Goal: Information Seeking & Learning: Find specific page/section

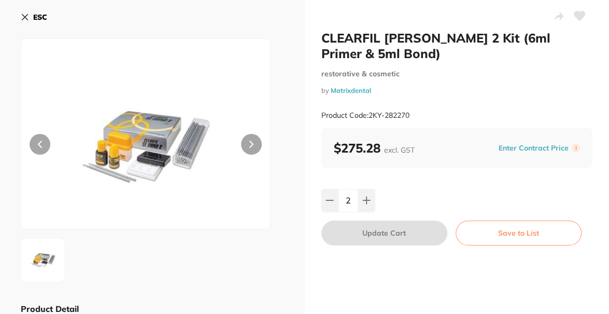
scroll to position [103, 0]
click at [22, 15] on icon at bounding box center [25, 17] width 8 height 8
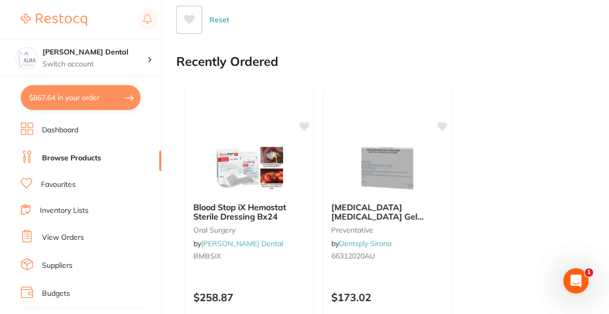
click at [88, 159] on link "Browse Products" at bounding box center [71, 158] width 59 height 10
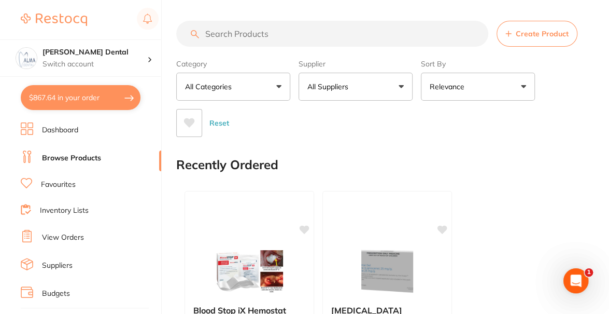
click at [226, 40] on input "search" at bounding box center [332, 34] width 312 height 26
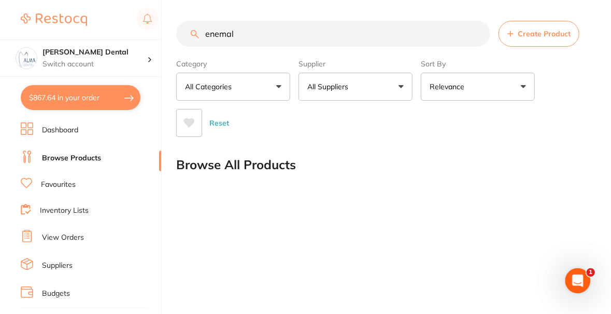
drag, startPoint x: 251, startPoint y: 38, endPoint x: 215, endPoint y: 41, distance: 36.4
click at [215, 41] on input "enemal" at bounding box center [333, 34] width 314 height 26
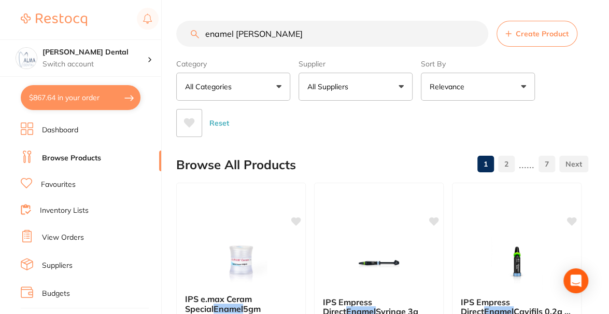
click at [285, 91] on button "All Categories" at bounding box center [233, 87] width 114 height 28
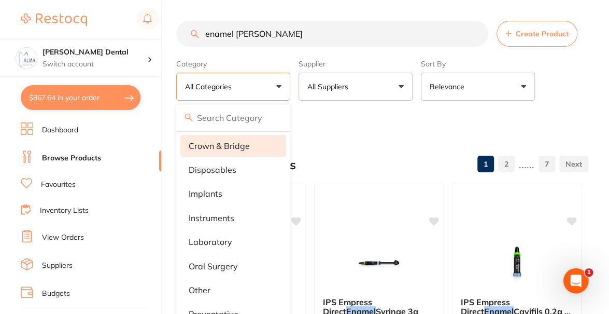
scroll to position [93, 0]
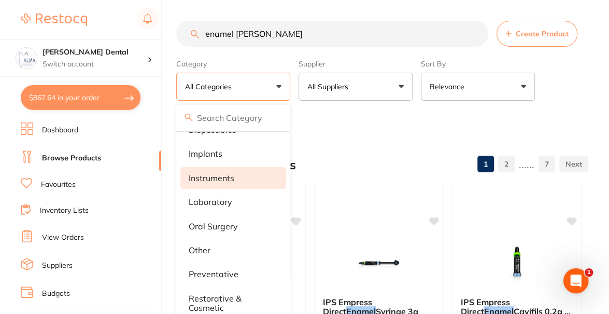
click at [222, 176] on p "instruments" at bounding box center [212, 177] width 46 height 9
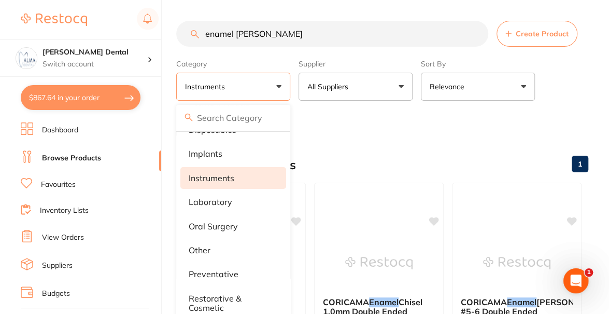
scroll to position [0, 0]
click at [374, 134] on div "Reset" at bounding box center [378, 119] width 404 height 36
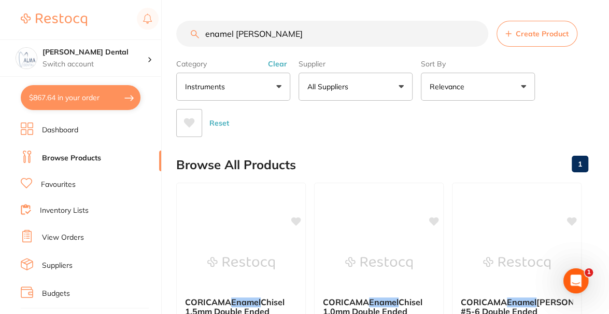
drag, startPoint x: 275, startPoint y: 33, endPoint x: 184, endPoint y: 39, distance: 92.0
click at [184, 39] on input "enamel [PERSON_NAME]" at bounding box center [332, 34] width 312 height 26
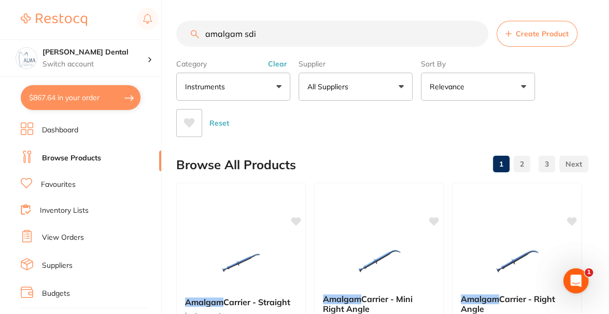
type input "amalgam sdi"
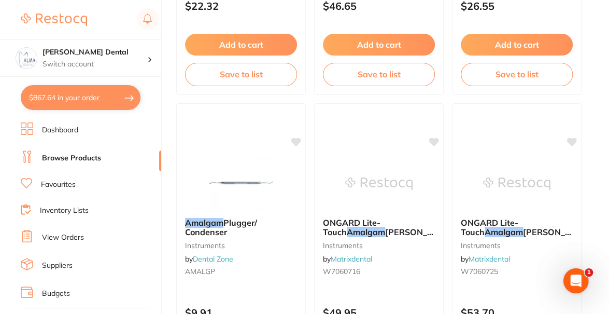
scroll to position [5429, 0]
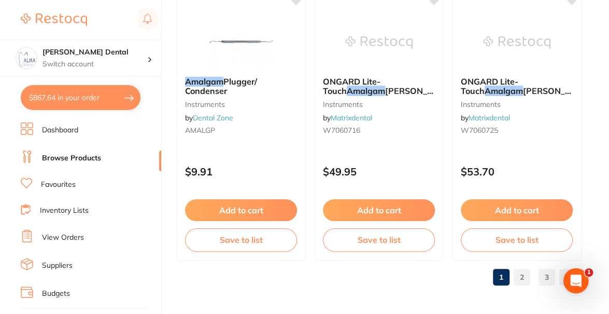
click at [520, 274] on link "2" at bounding box center [522, 276] width 17 height 21
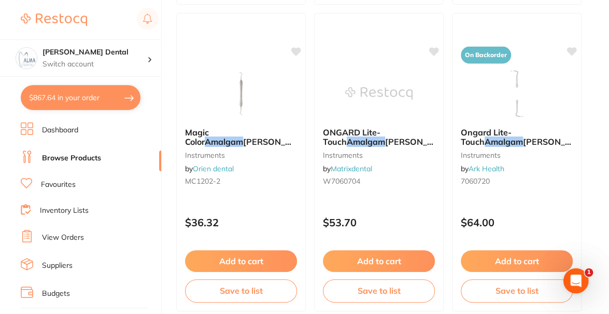
scroll to position [725, 0]
